Goal: Check status

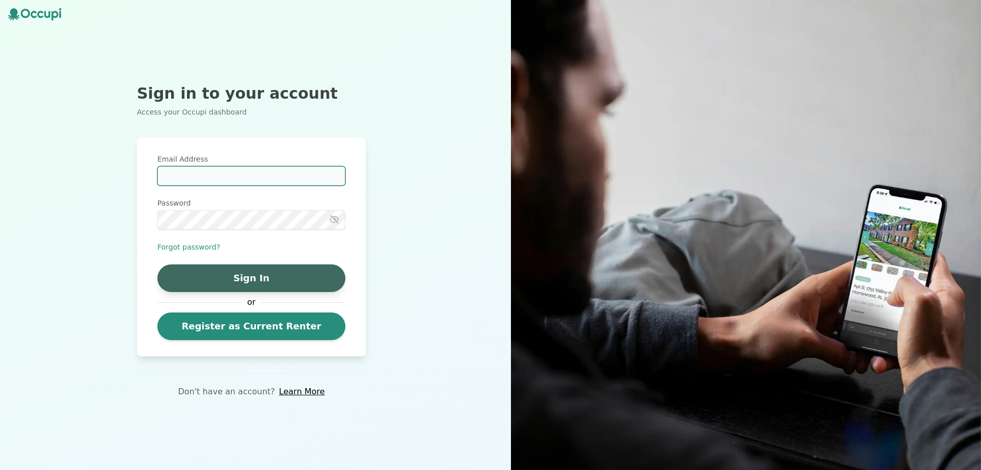
type input "**********"
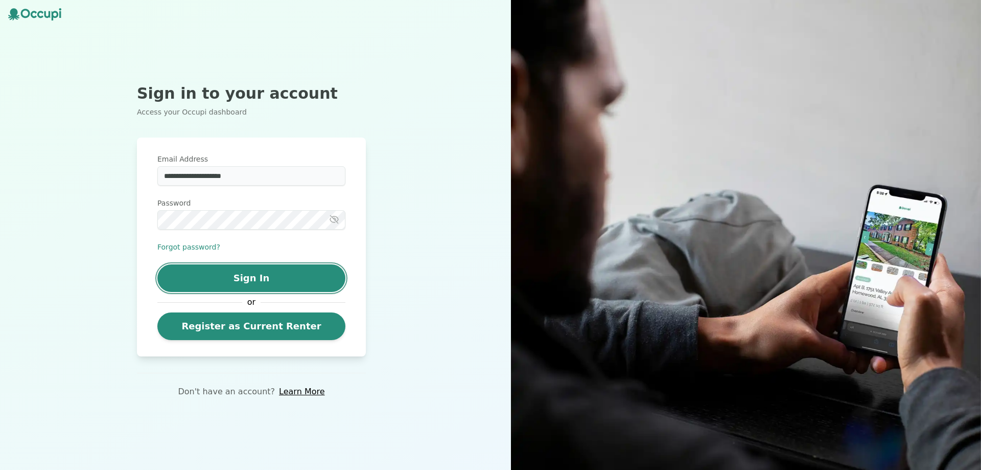
click at [254, 280] on button "Sign In" at bounding box center [251, 278] width 188 height 28
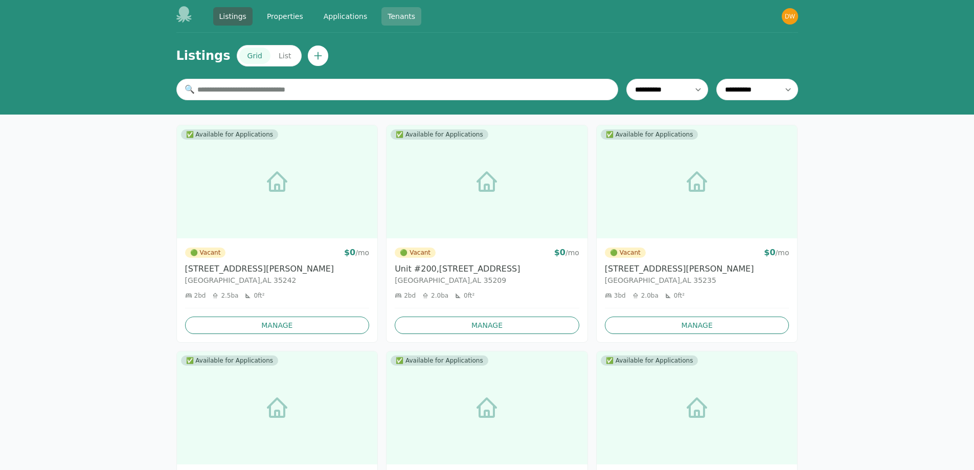
click at [394, 19] on link "Tenants" at bounding box center [401, 16] width 40 height 18
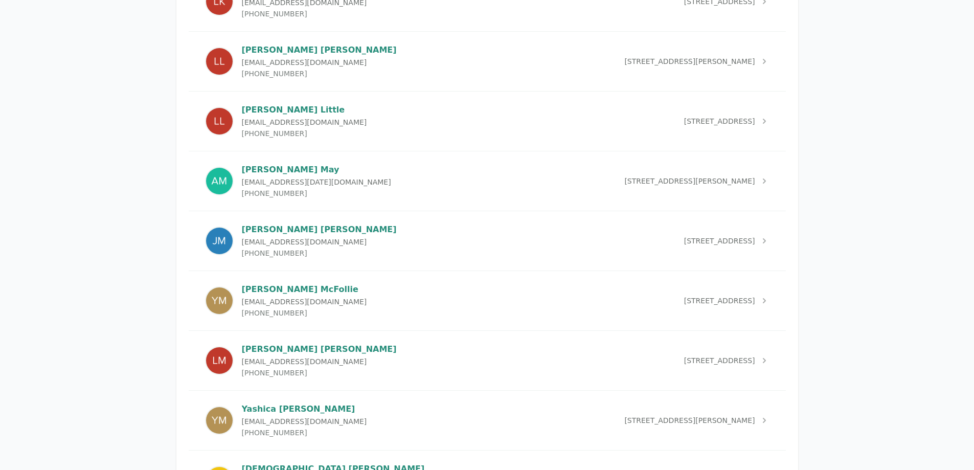
scroll to position [2454, 0]
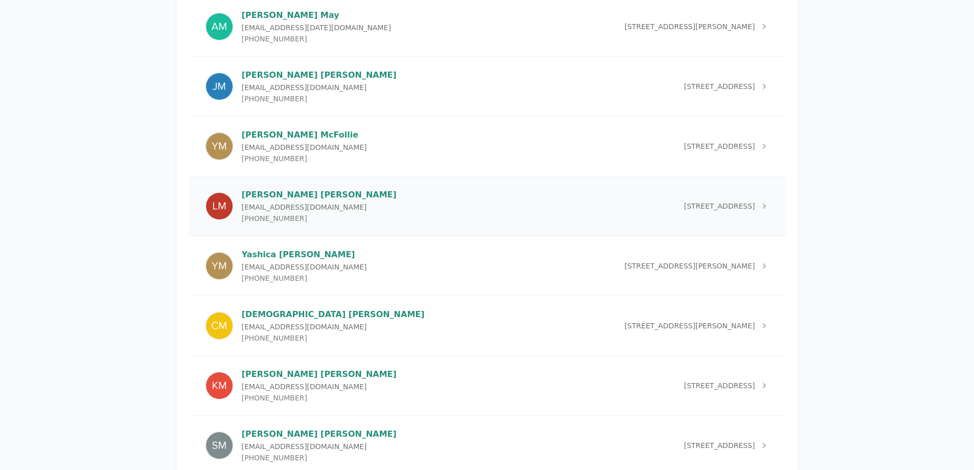
click at [262, 199] on p "[PERSON_NAME]" at bounding box center [319, 195] width 155 height 12
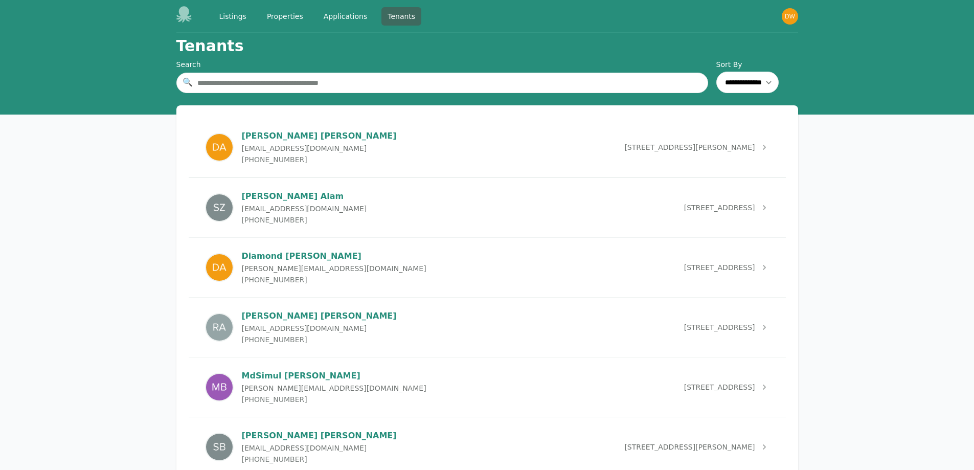
select select "*"
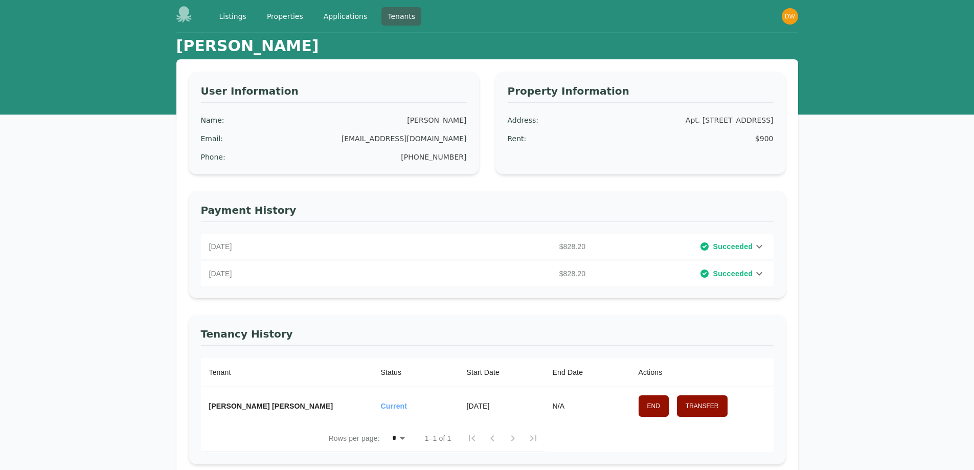
click at [726, 250] on span "Succeeded" at bounding box center [733, 246] width 40 height 10
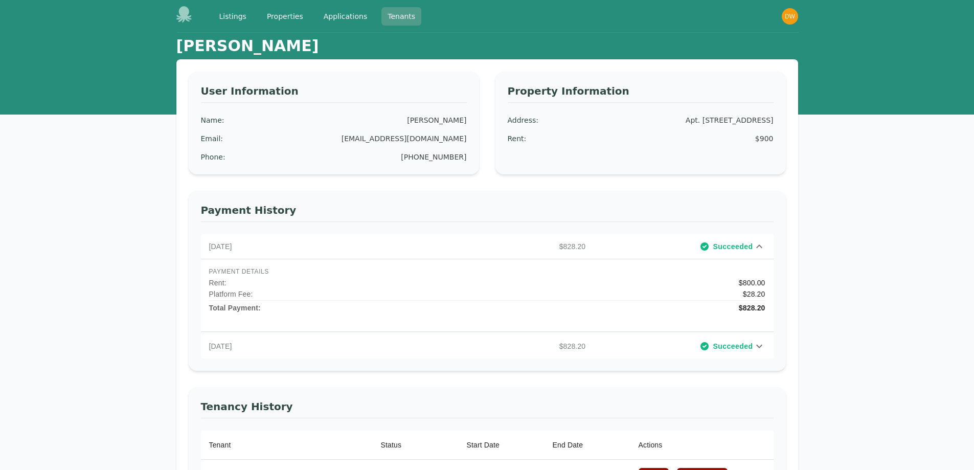
click at [401, 12] on link "Tenants" at bounding box center [401, 16] width 40 height 18
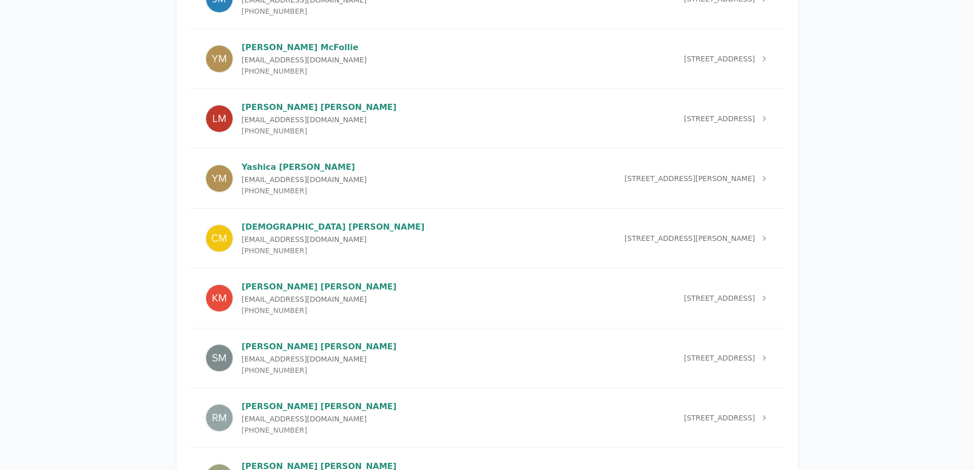
scroll to position [2607, 0]
